Goal: Find specific page/section: Find specific page/section

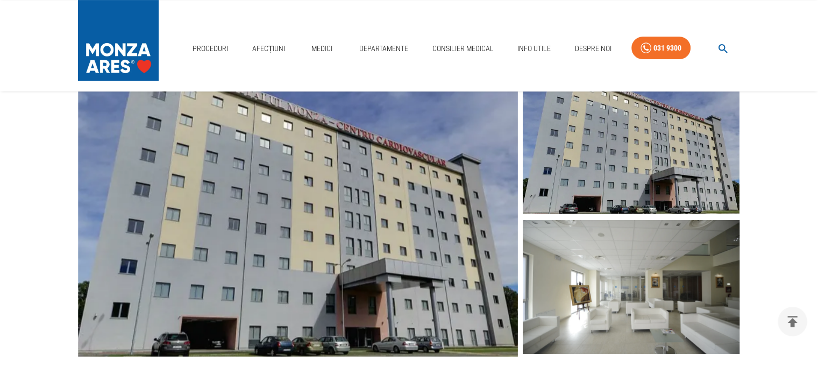
scroll to position [484, 0]
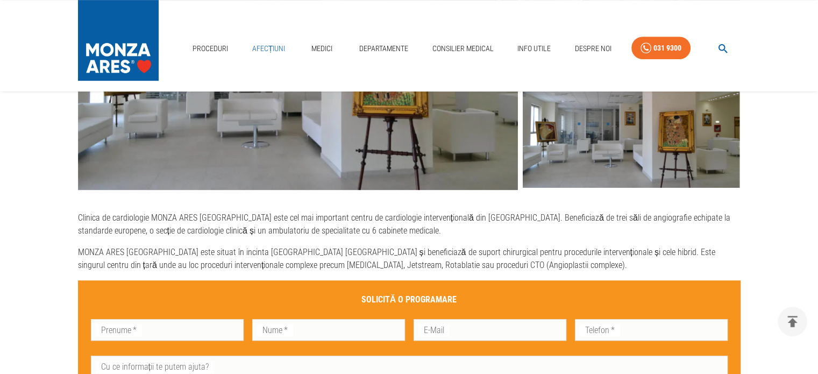
click at [261, 46] on link "Afecțiuni" at bounding box center [269, 49] width 42 height 22
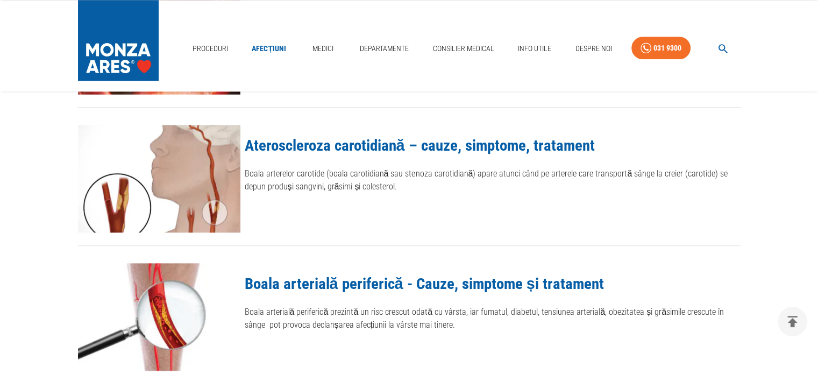
scroll to position [699, 0]
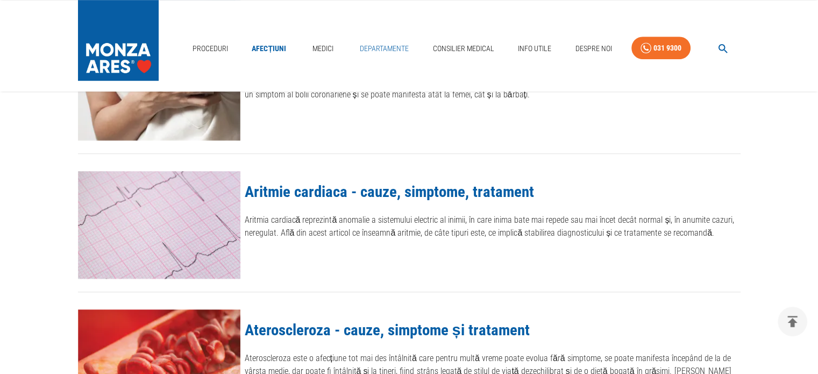
click at [400, 45] on link "Departamente" at bounding box center [385, 49] width 58 height 22
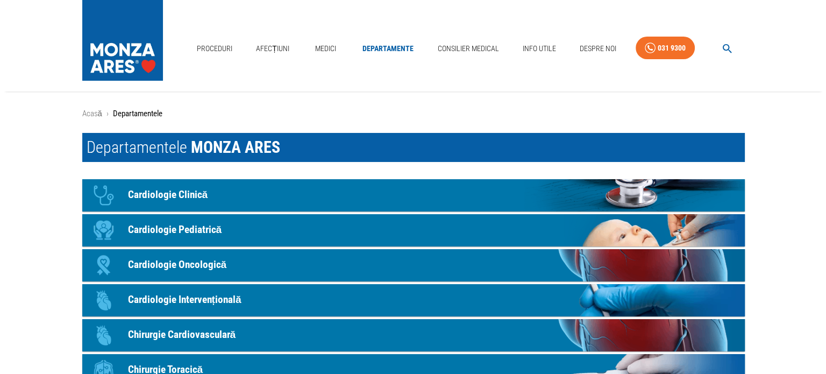
scroll to position [54, 0]
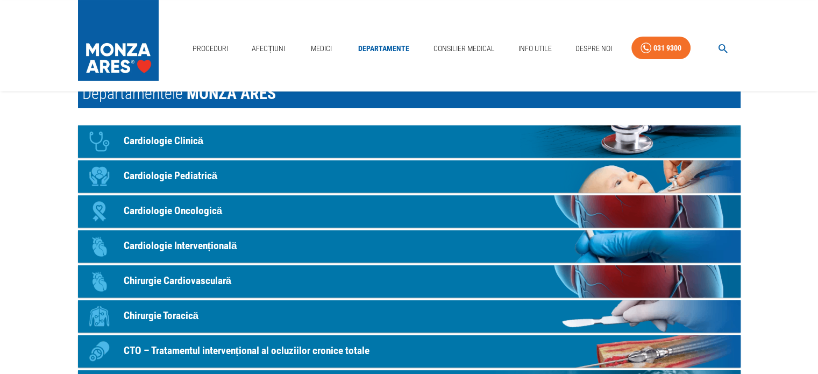
click at [721, 48] on icon "button" at bounding box center [723, 48] width 12 height 12
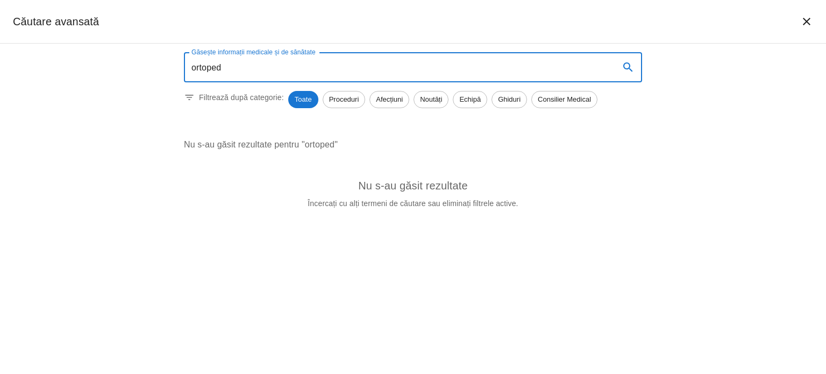
type input "ortoped"
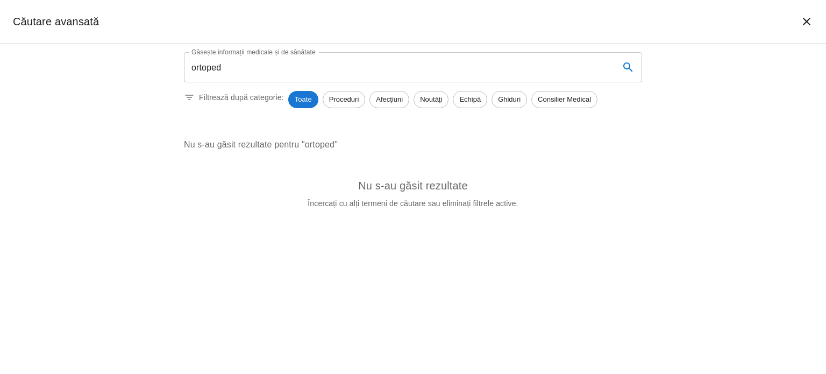
scroll to position [699, 0]
